Goal: Information Seeking & Learning: Learn about a topic

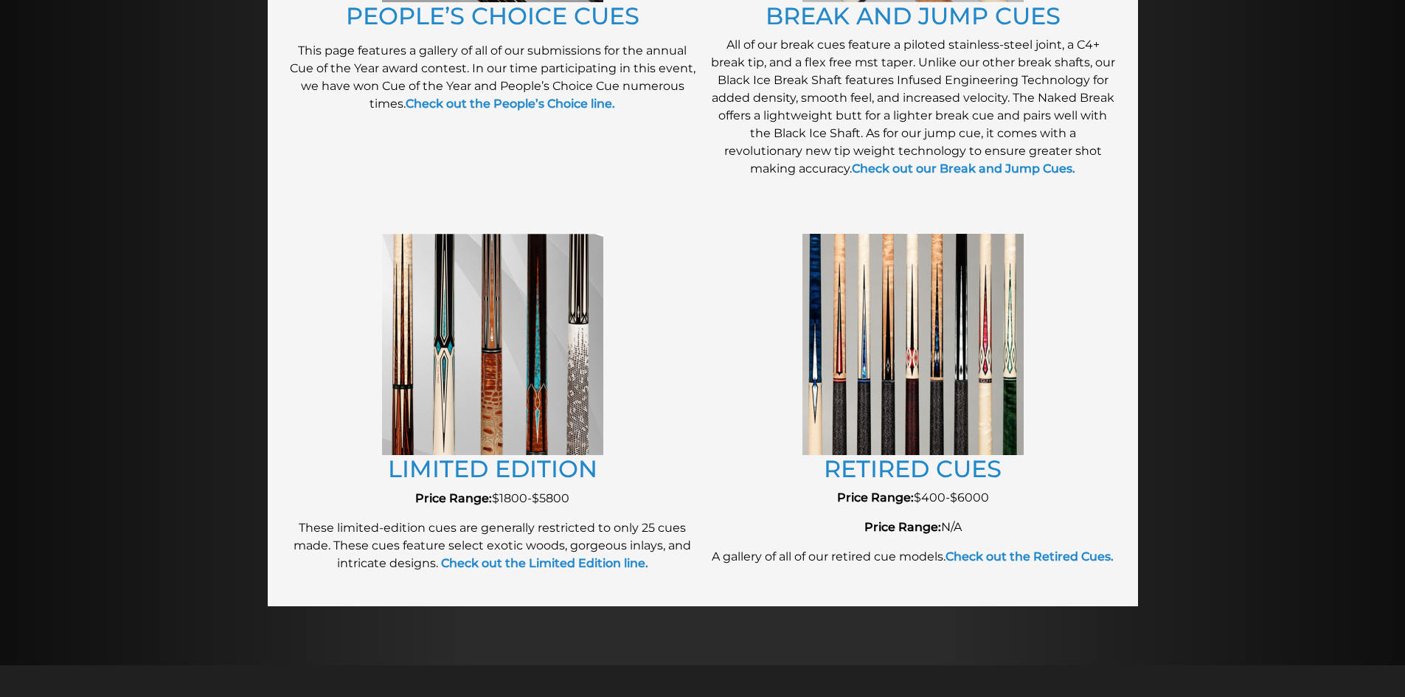
scroll to position [1462, 0]
click at [895, 426] on img at bounding box center [913, 343] width 221 height 221
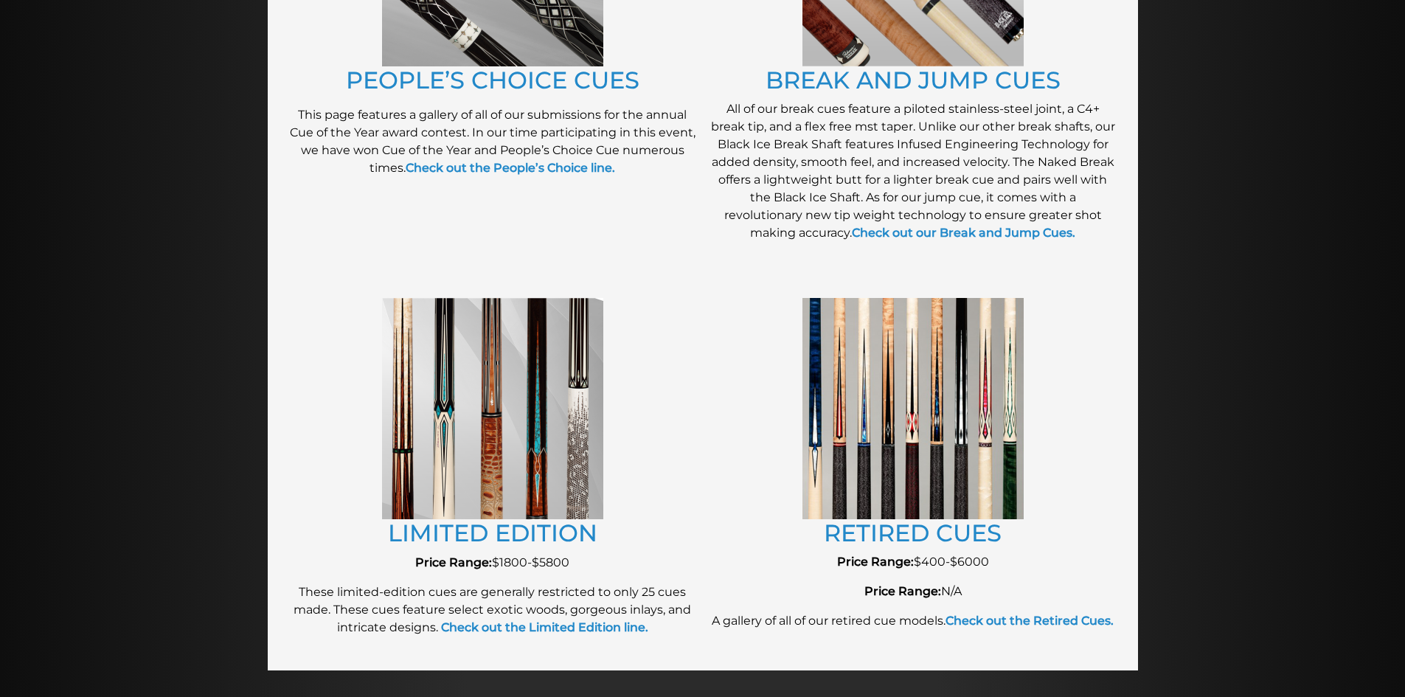
scroll to position [1396, 0]
click at [958, 469] on img at bounding box center [913, 409] width 221 height 221
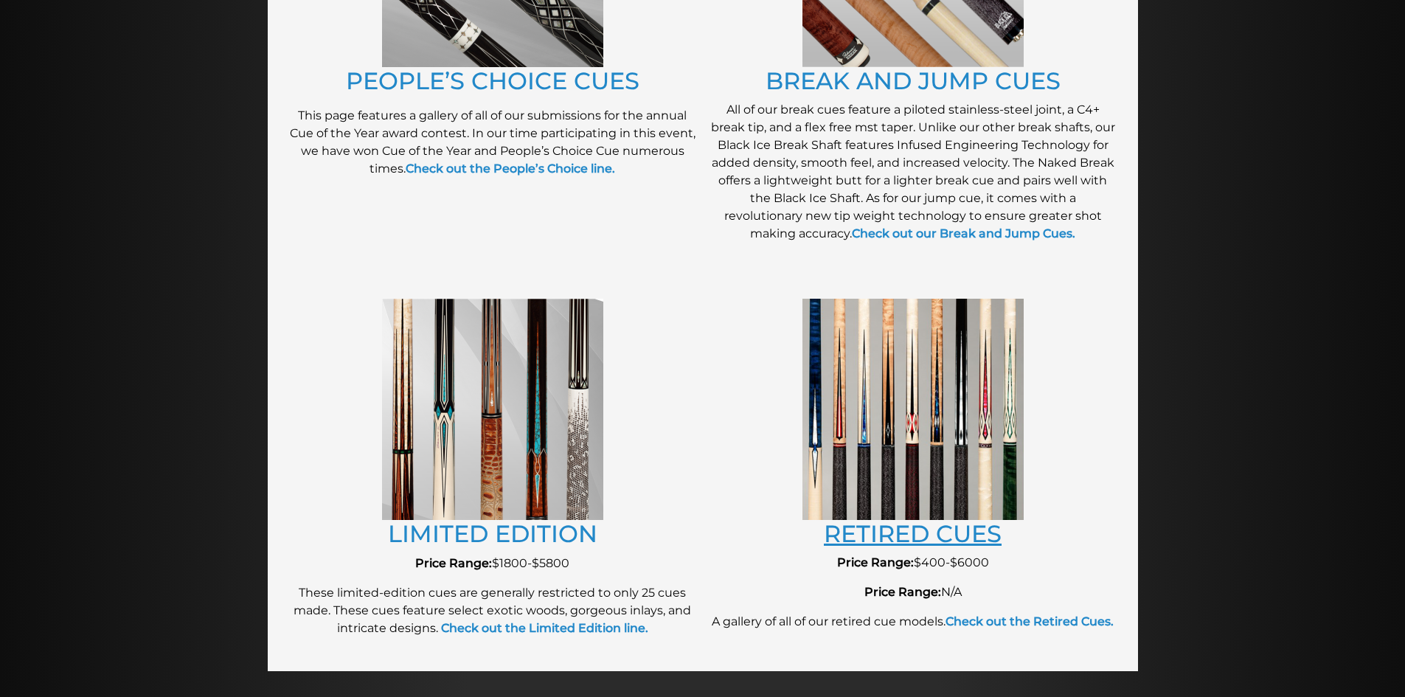
click at [932, 531] on link "RETIRED CUES" at bounding box center [913, 533] width 178 height 29
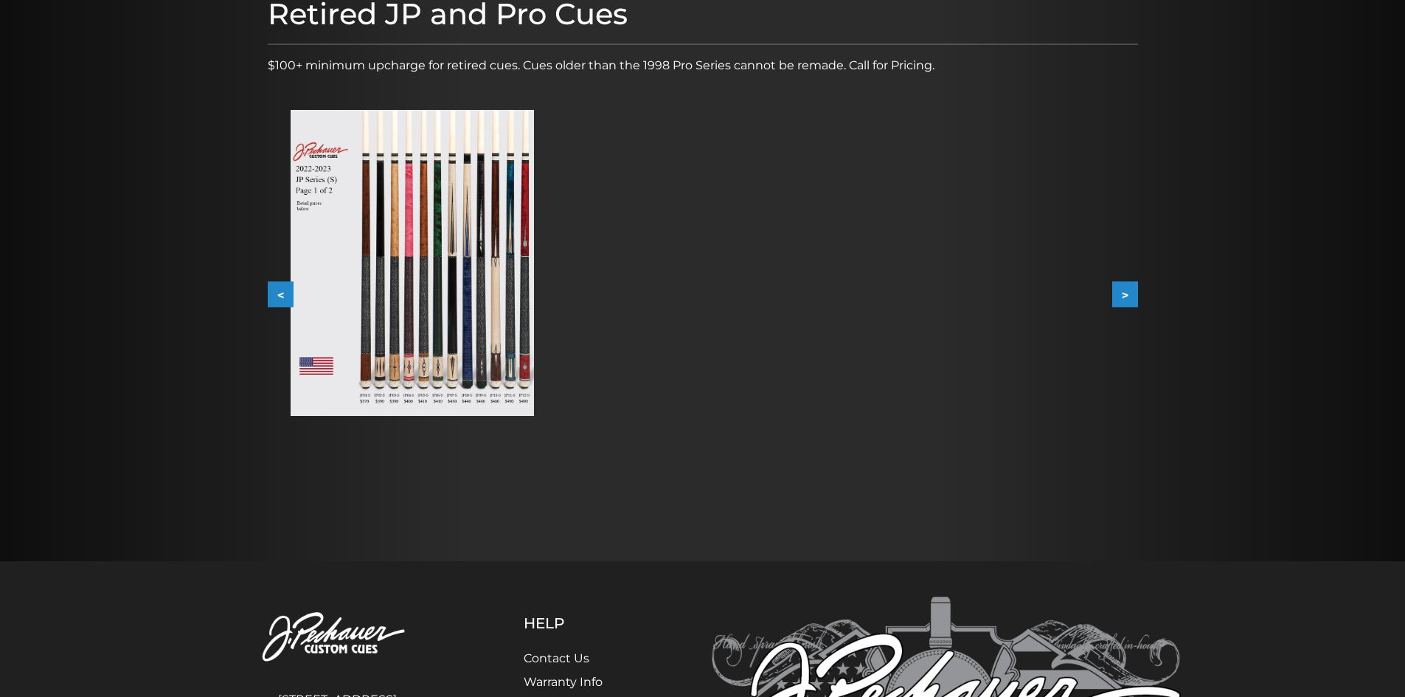
scroll to position [212, 0]
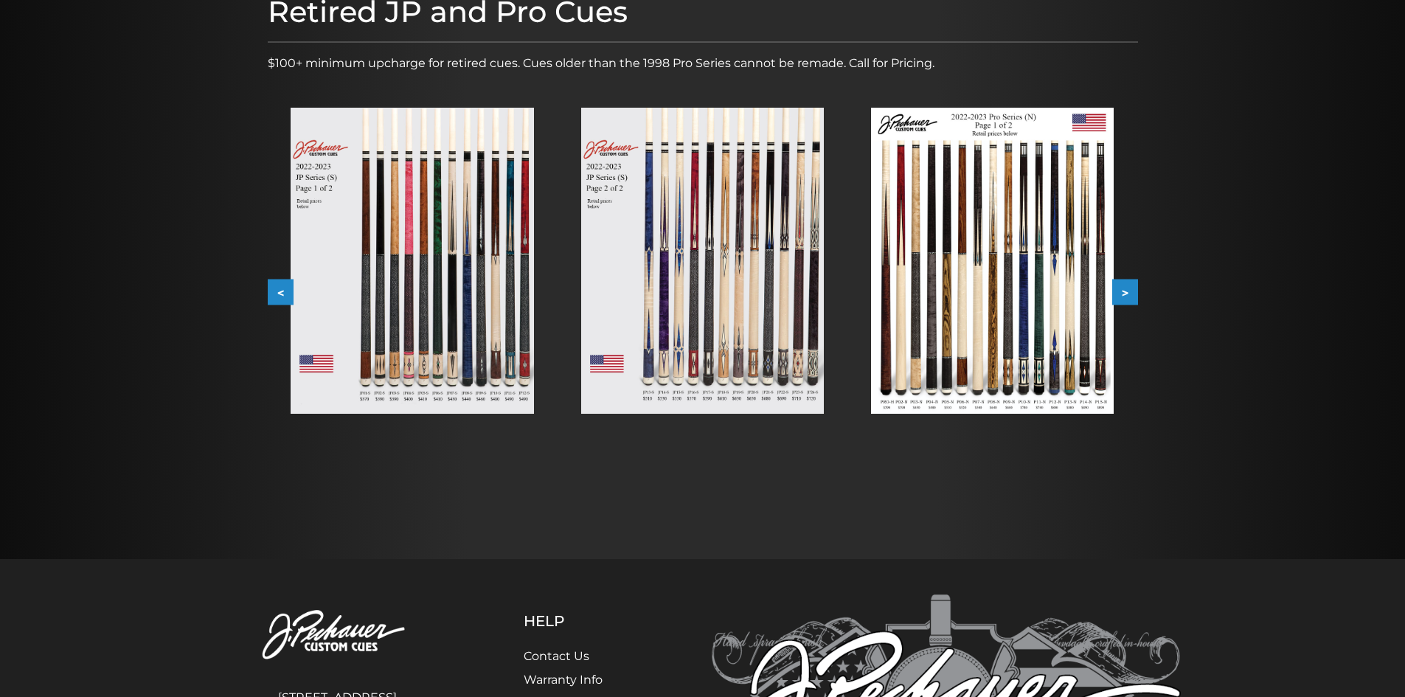
click at [1133, 296] on button ">" at bounding box center [1125, 293] width 26 height 26
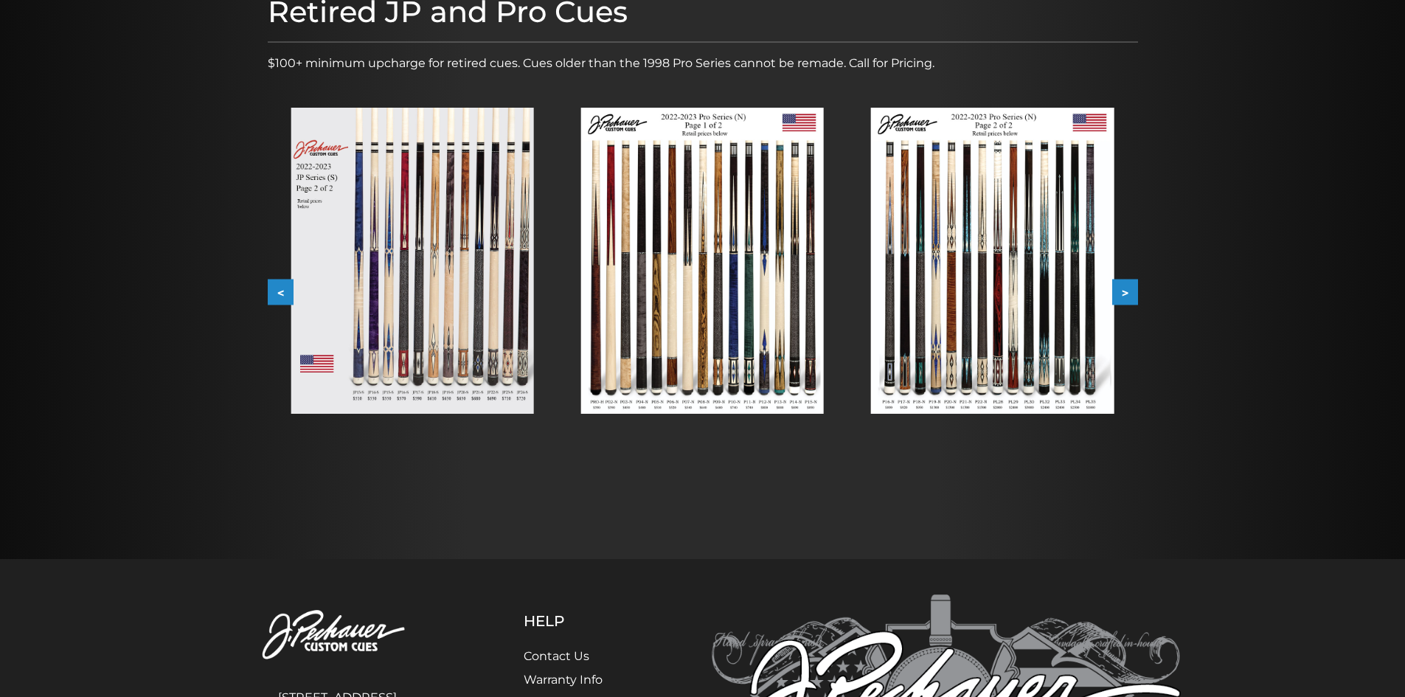
click at [955, 307] on img at bounding box center [992, 261] width 243 height 306
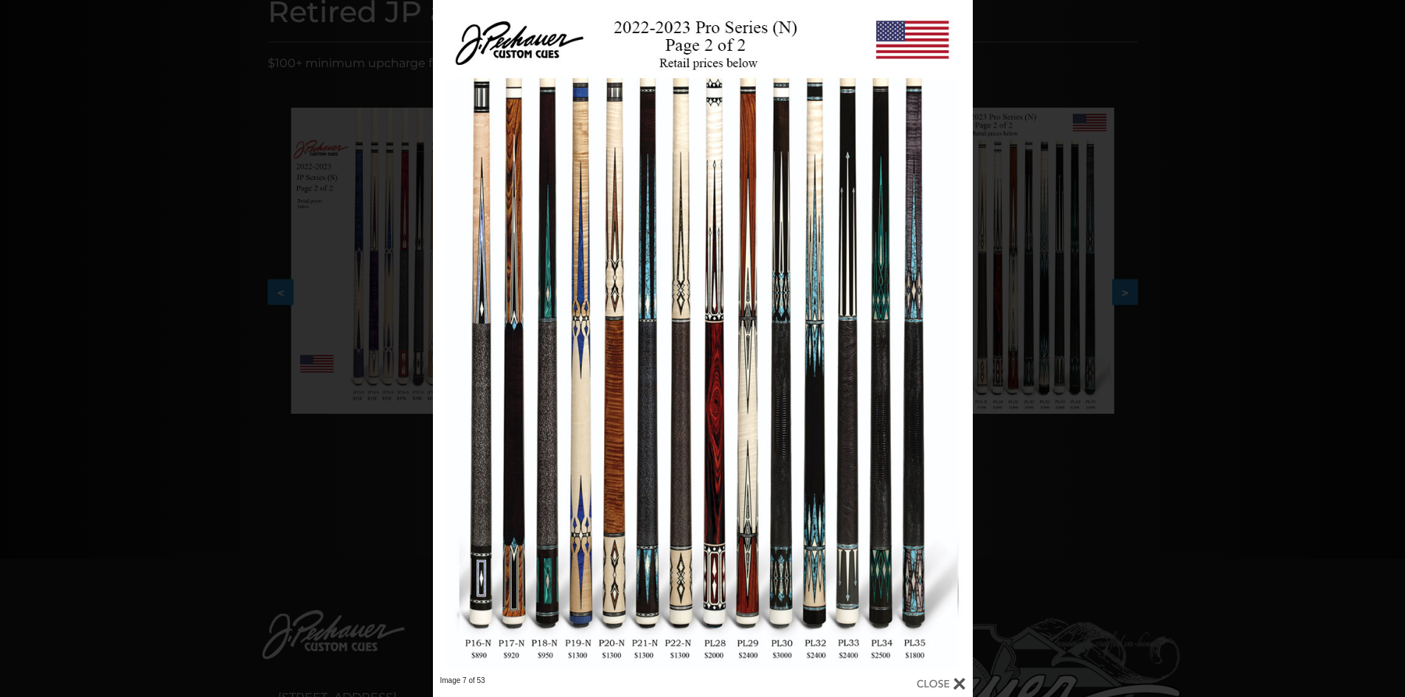
click at [290, 302] on div "Image 7 of 53" at bounding box center [702, 348] width 1405 height 697
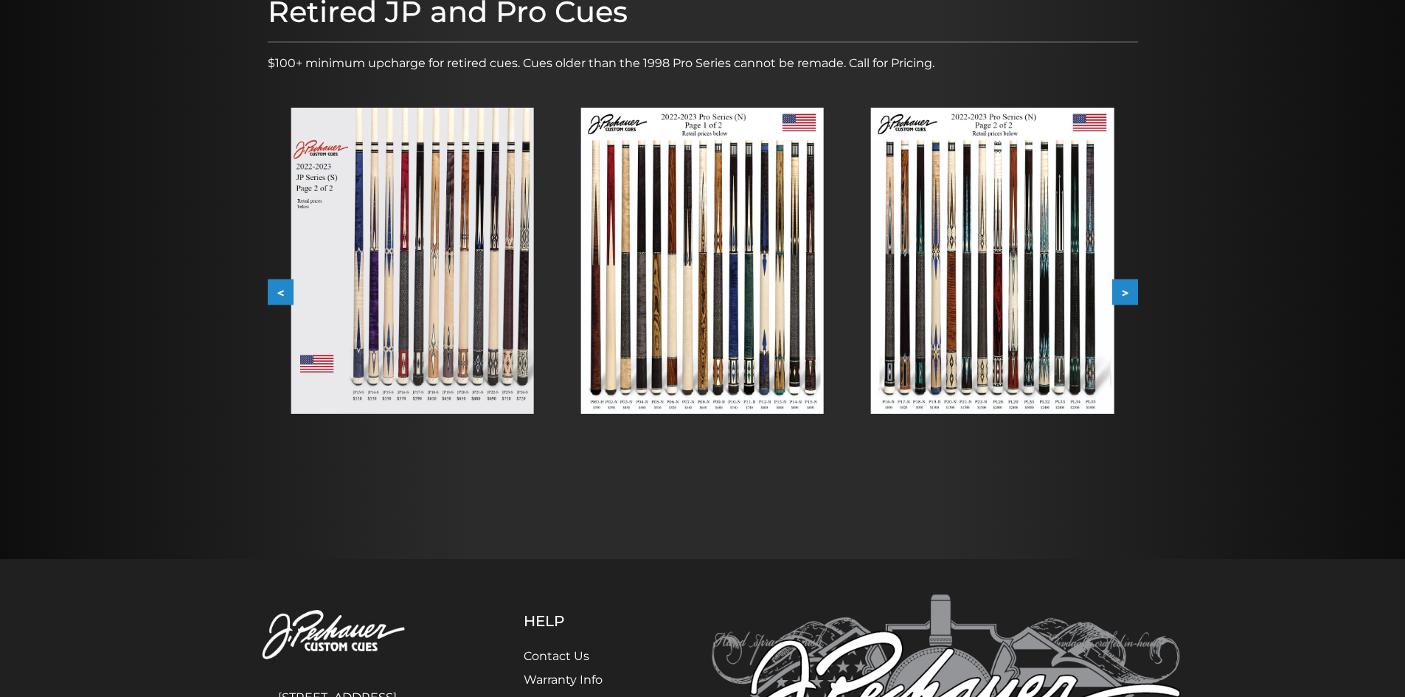
click at [288, 294] on button "<" at bounding box center [281, 293] width 26 height 26
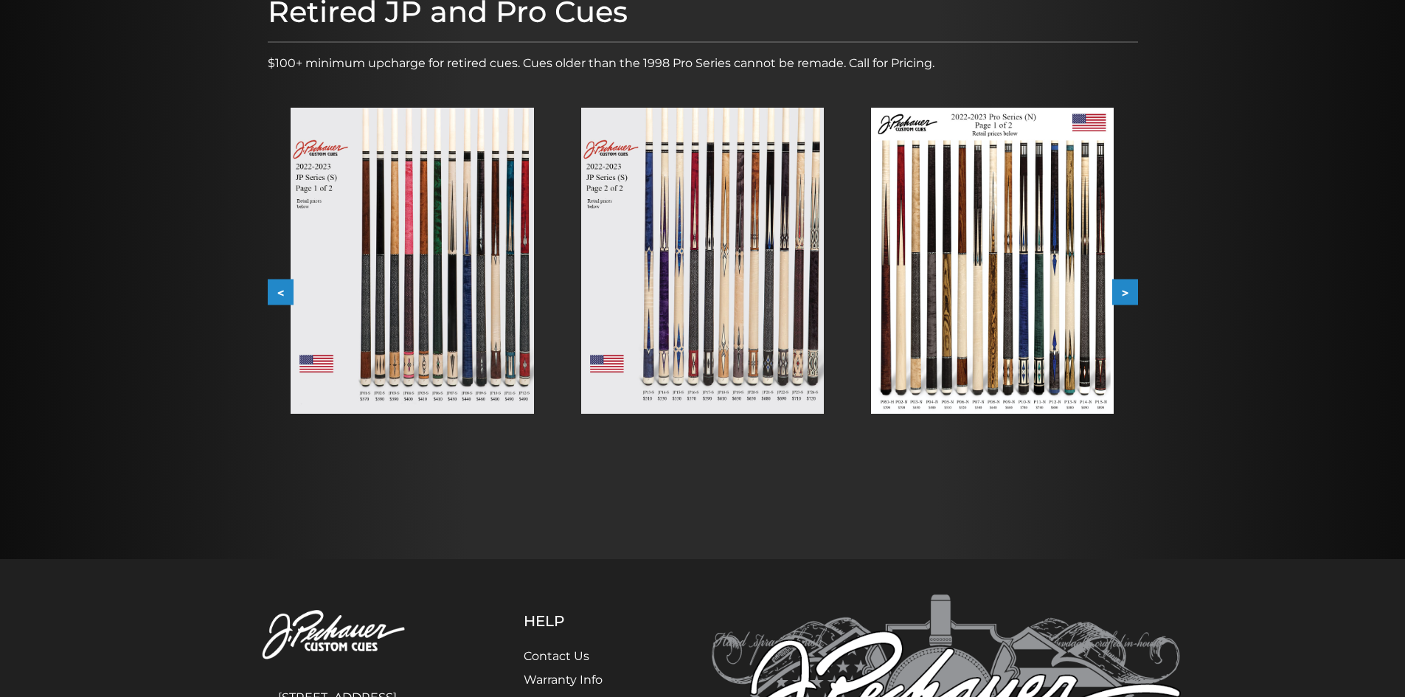
click at [288, 294] on button "<" at bounding box center [281, 293] width 26 height 26
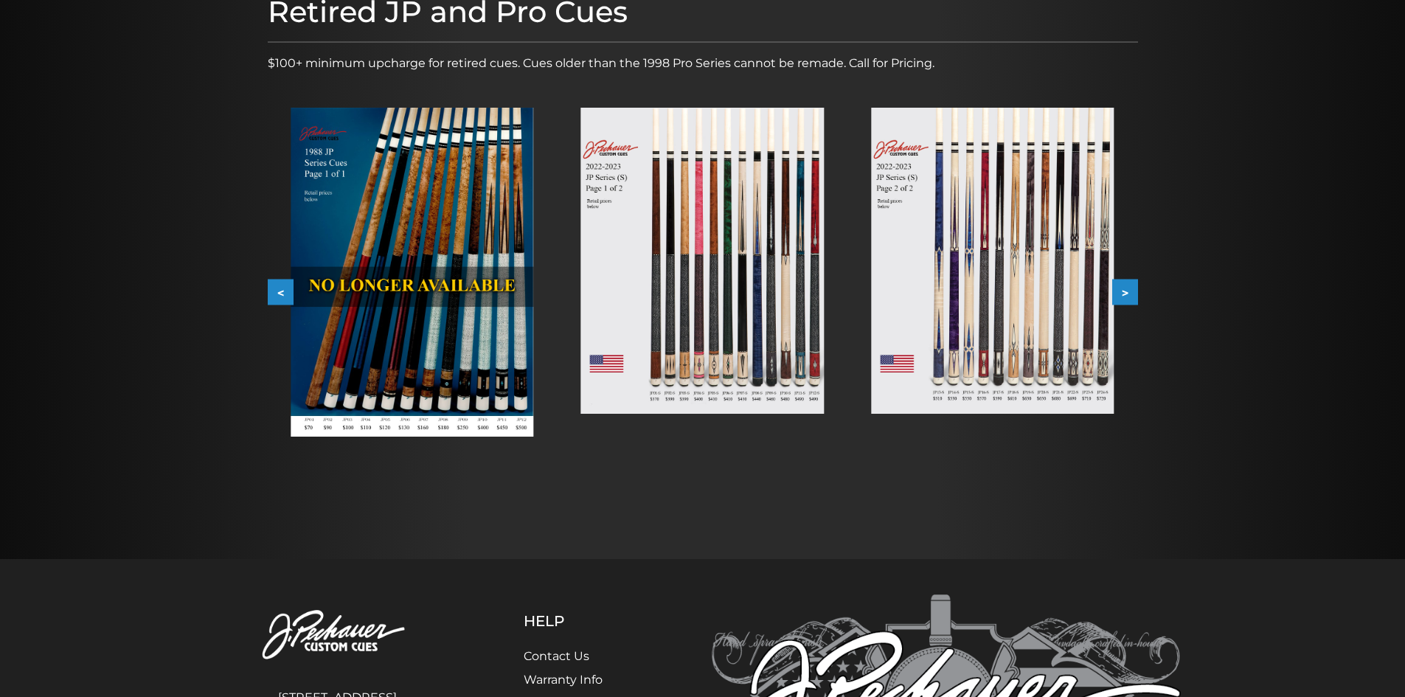
scroll to position [0, 0]
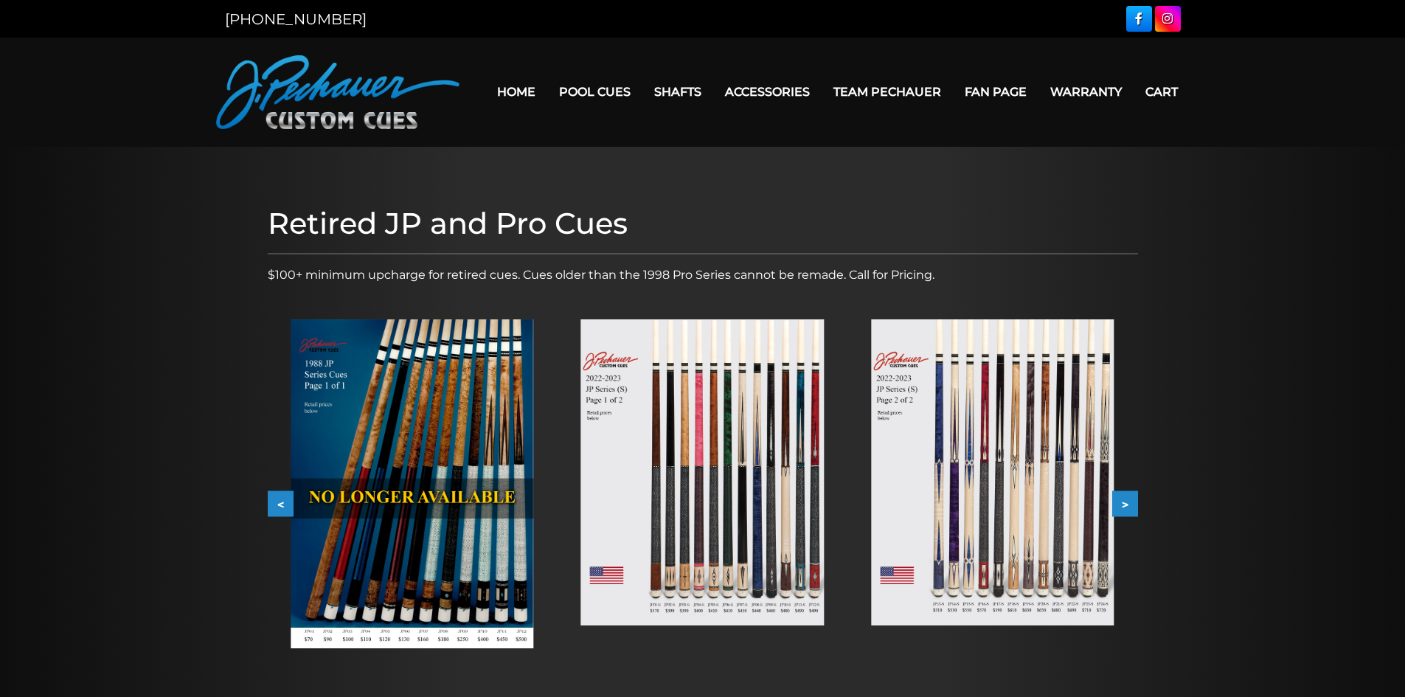
click at [1288, 76] on header "MENU Home Pool Cues Celebration Cue JP Series (T) – NEW Pro Series (R) – NEW Ch…" at bounding box center [702, 92] width 1405 height 109
